Goal: Information Seeking & Learning: Check status

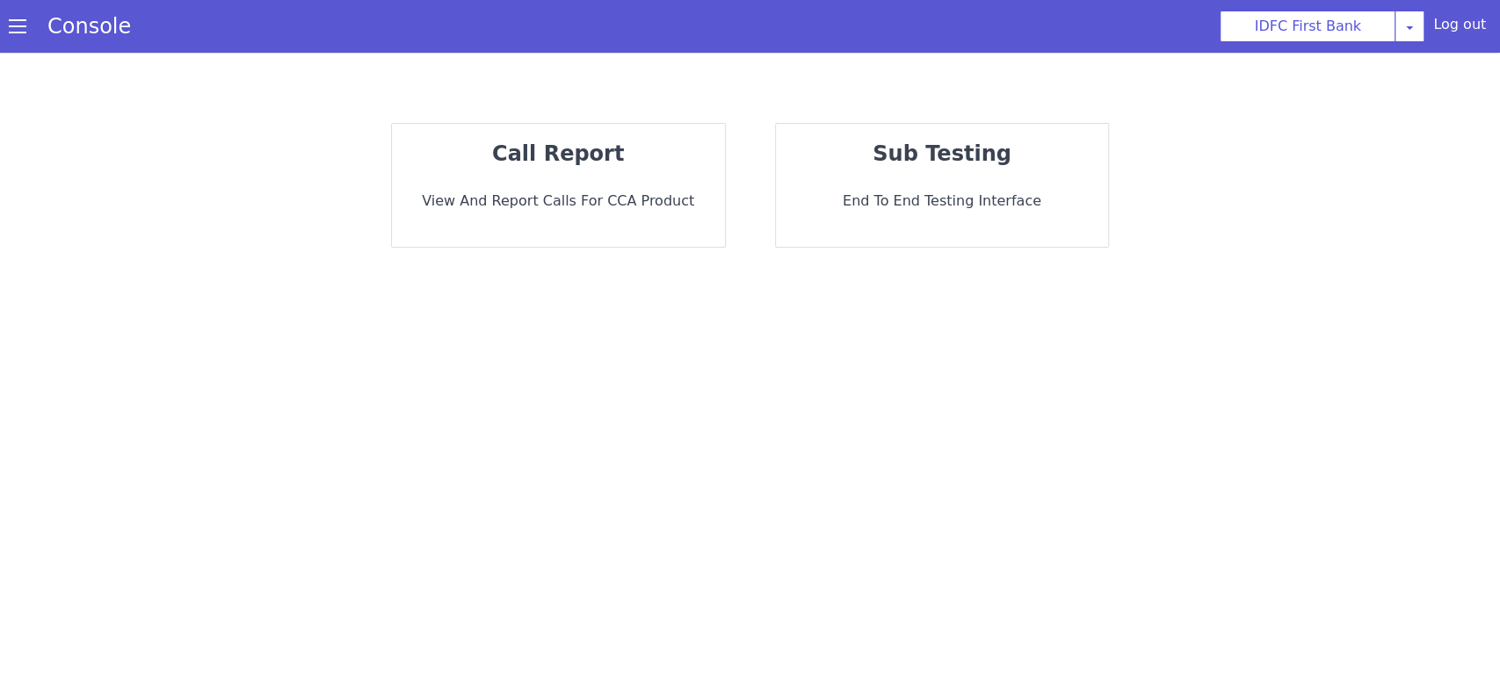
click at [561, 141] on strong "call report" at bounding box center [558, 153] width 132 height 25
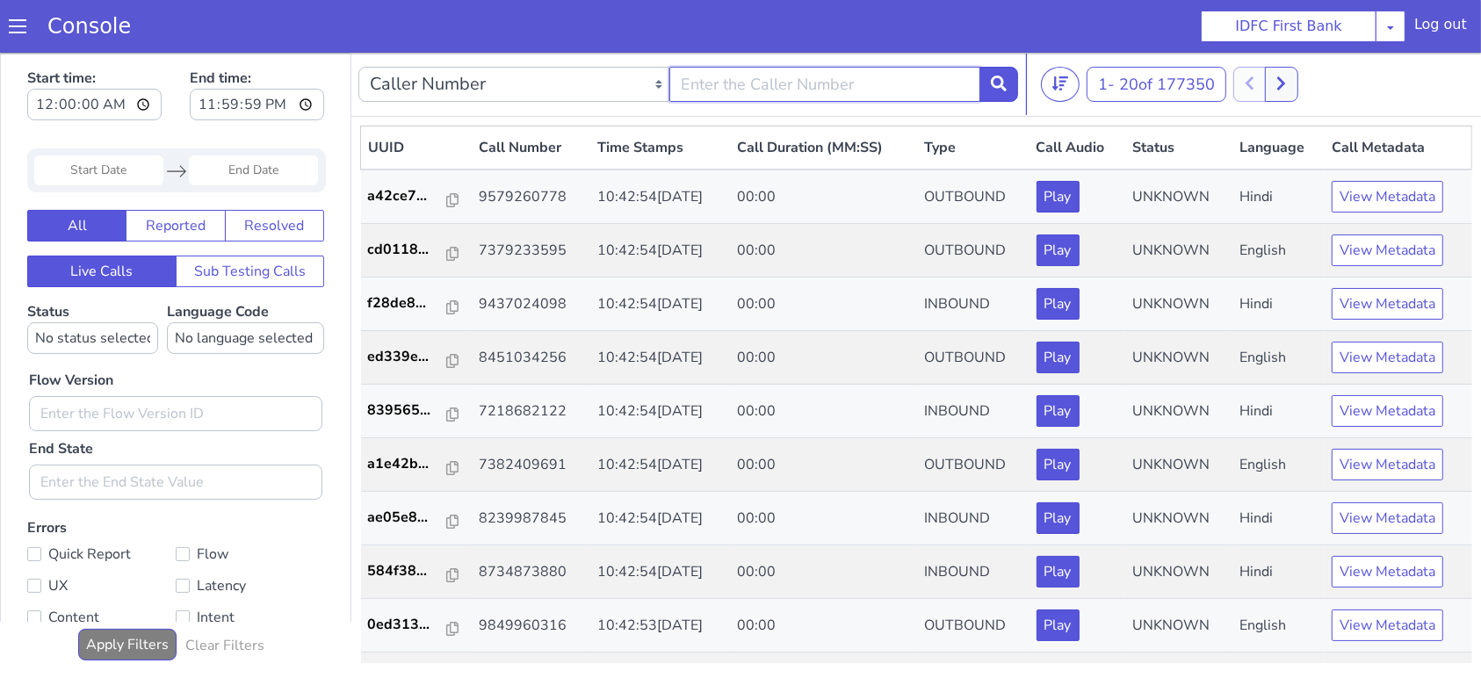
click at [728, 87] on input "text" at bounding box center [825, 83] width 311 height 35
type input "9110104254"
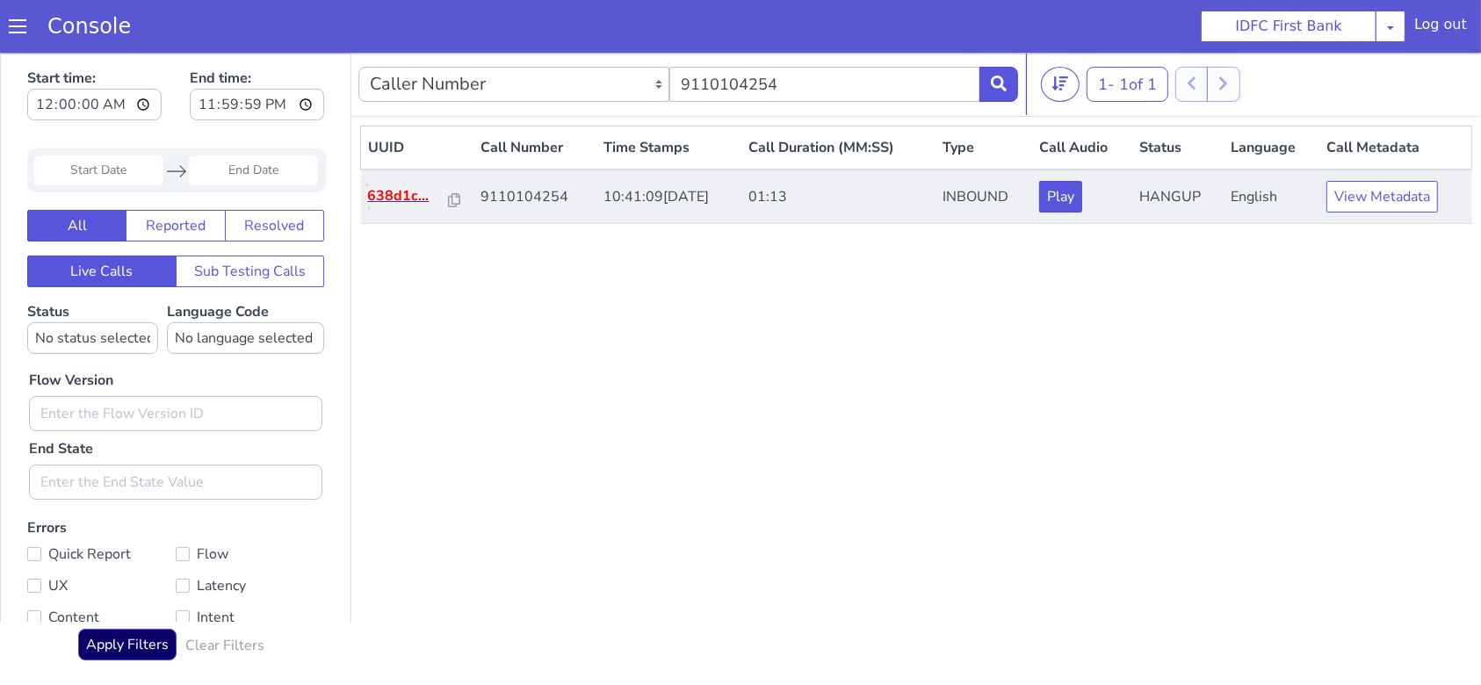
click at [389, 192] on p "638d1c..." at bounding box center [408, 195] width 81 height 21
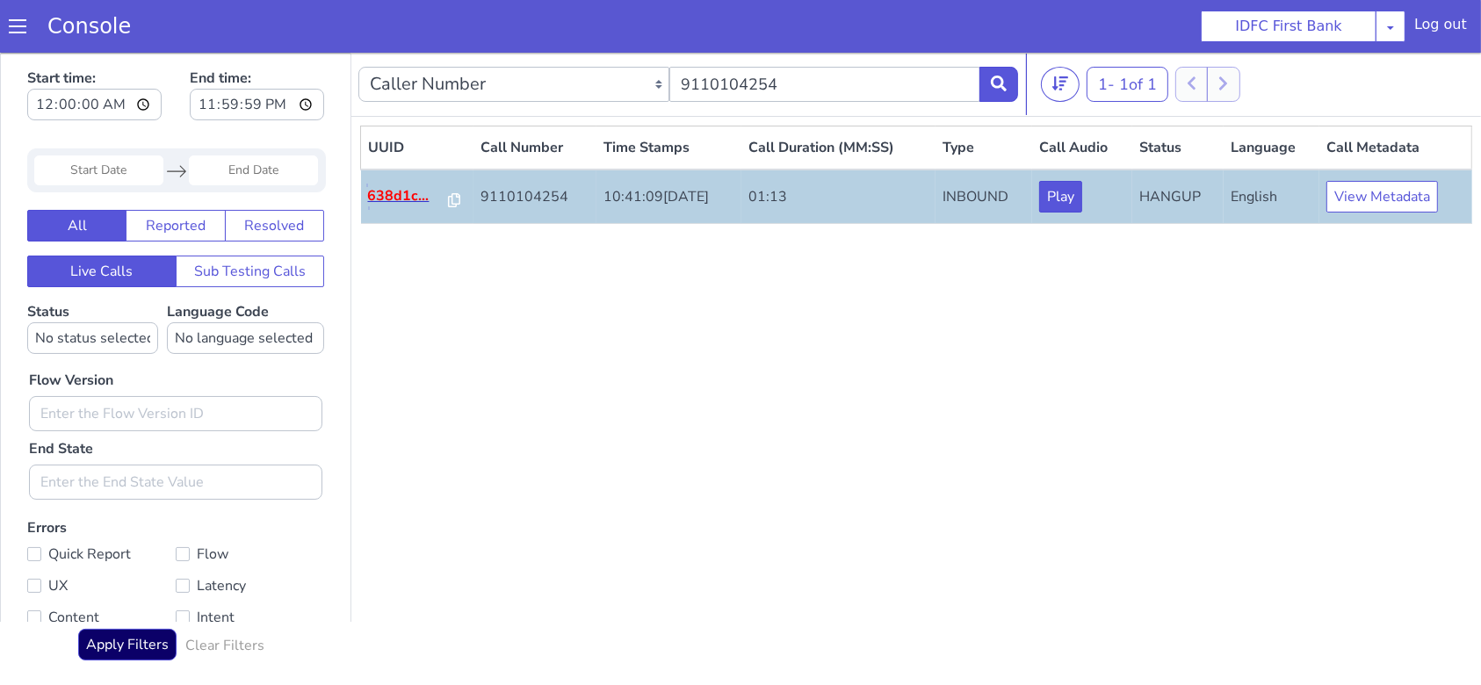
click at [399, 192] on p "638d1c..." at bounding box center [408, 195] width 81 height 21
click at [448, 197] on icon at bounding box center [454, 199] width 12 height 14
click at [401, 201] on p "638d1c..." at bounding box center [408, 195] width 81 height 21
click at [448, 199] on icon at bounding box center [454, 199] width 12 height 14
